Goal: Find specific page/section: Find specific page/section

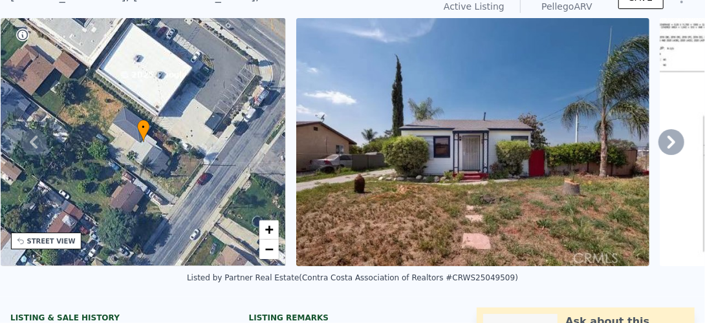
scroll to position [5, 0]
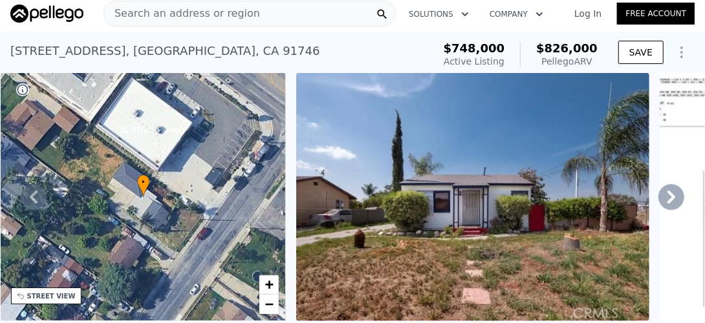
click at [188, 16] on span "Search an address or region" at bounding box center [182, 14] width 156 height 16
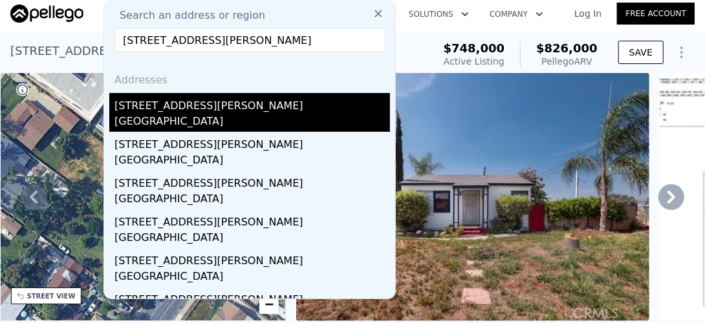
type input "[STREET_ADDRESS][PERSON_NAME]"
click at [165, 123] on div "[GEOGRAPHIC_DATA]" at bounding box center [253, 123] width 276 height 18
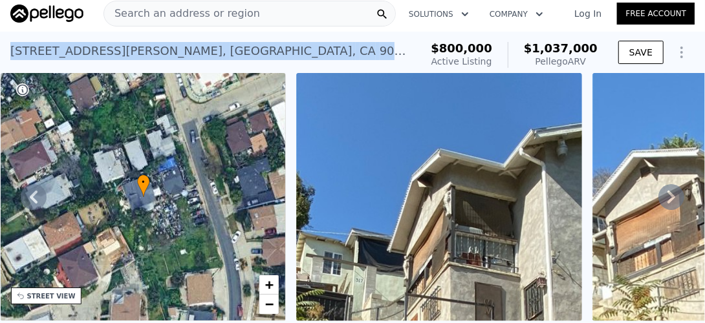
drag, startPoint x: 207, startPoint y: 49, endPoint x: 8, endPoint y: 62, distance: 199.0
click at [8, 62] on div "[STREET_ADDRESS][PERSON_NAME] Active at $800k (~ARV $1.037m ) $800,000 Active L…" at bounding box center [352, 52] width 705 height 41
copy div "[STREET_ADDRESS][PERSON_NAME]"
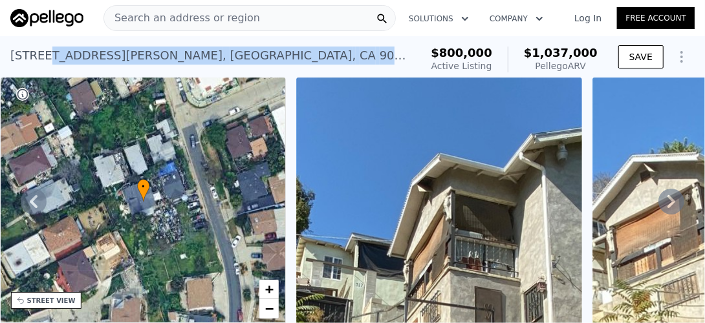
drag, startPoint x: 207, startPoint y: 54, endPoint x: 58, endPoint y: 54, distance: 149.4
click at [58, 54] on div "[STREET_ADDRESS][PERSON_NAME] Active at $800k (~ARV $1.037m )" at bounding box center [212, 59] width 405 height 36
click at [221, 59] on div "[STREET_ADDRESS][PERSON_NAME] Active at $800k (~ARV $1.037m )" at bounding box center [212, 59] width 405 height 36
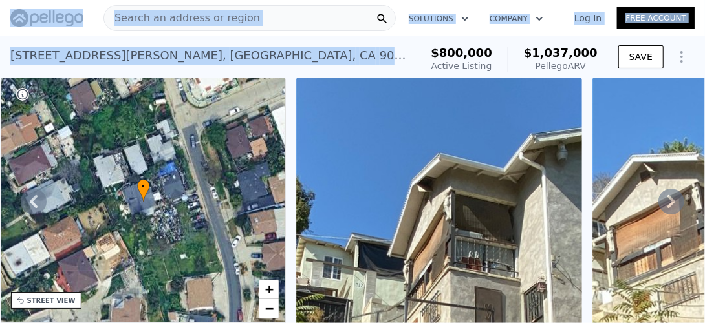
drag, startPoint x: 213, startPoint y: 57, endPoint x: -3, endPoint y: 52, distance: 216.1
click at [0, 52] on html "Search an address or region Solutions Company Open main menu Log In Free Accoun…" at bounding box center [352, 161] width 705 height 323
click at [226, 54] on div "[STREET_ADDRESS][PERSON_NAME] Active at $800k (~ARV $1.037m )" at bounding box center [212, 59] width 405 height 36
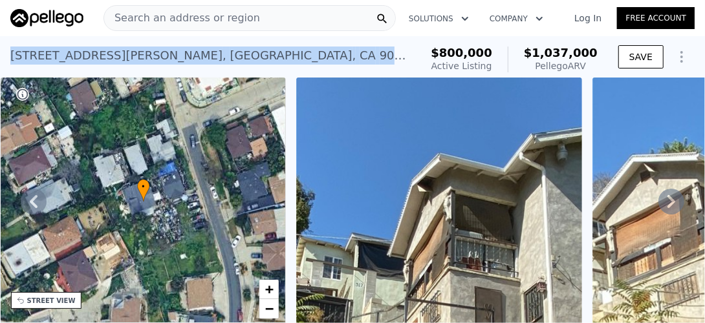
drag, startPoint x: 213, startPoint y: 54, endPoint x: 13, endPoint y: 54, distance: 199.9
click at [13, 54] on div "[STREET_ADDRESS][PERSON_NAME] Active at $800k (~ARV $1.037m )" at bounding box center [212, 59] width 405 height 36
copy div "[STREET_ADDRESS][PERSON_NAME]"
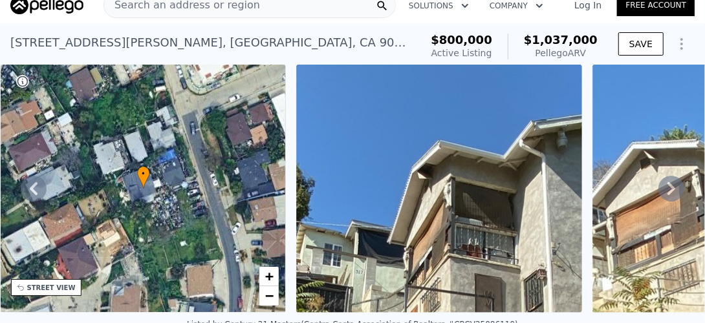
scroll to position [5, 0]
